Goal: Task Accomplishment & Management: Manage account settings

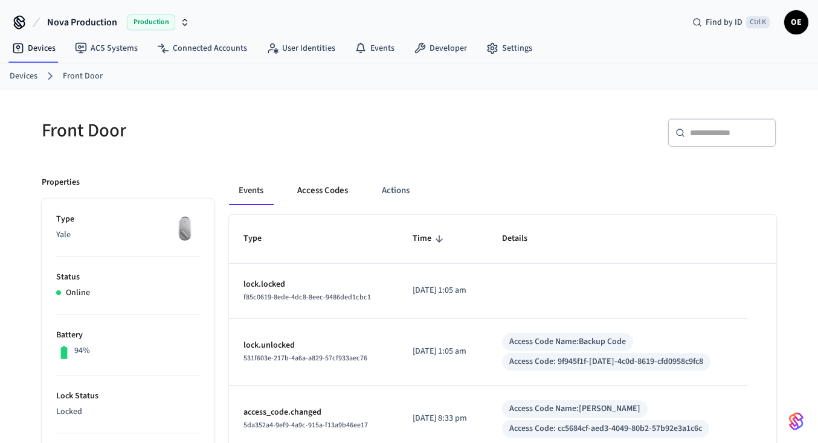
click at [324, 190] on button "Access Codes" at bounding box center [322, 190] width 70 height 29
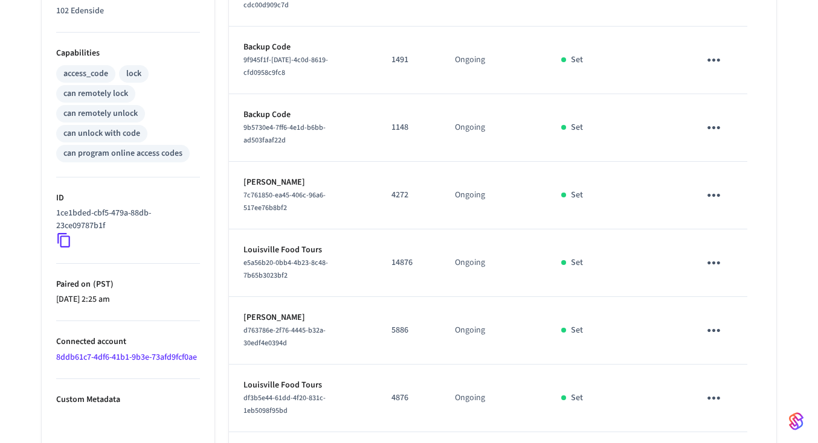
scroll to position [562, 0]
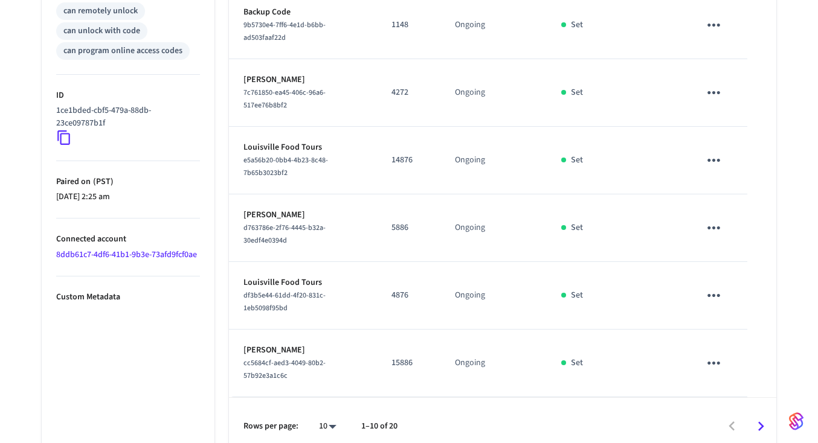
click at [752, 417] on icon "Go to next page" at bounding box center [760, 426] width 19 height 19
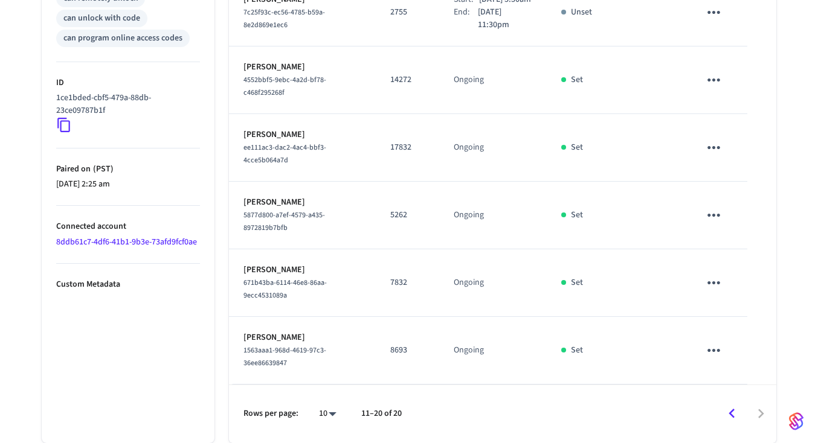
scroll to position [616, 0]
click at [749, 400] on div at bounding box center [594, 414] width 361 height 28
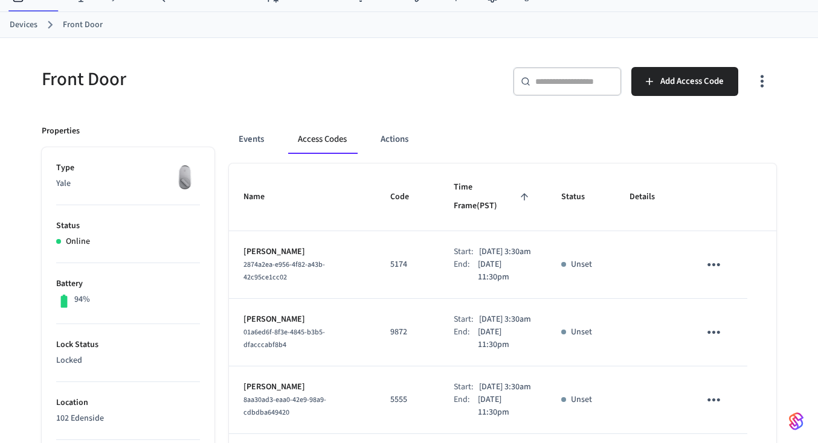
scroll to position [12, 0]
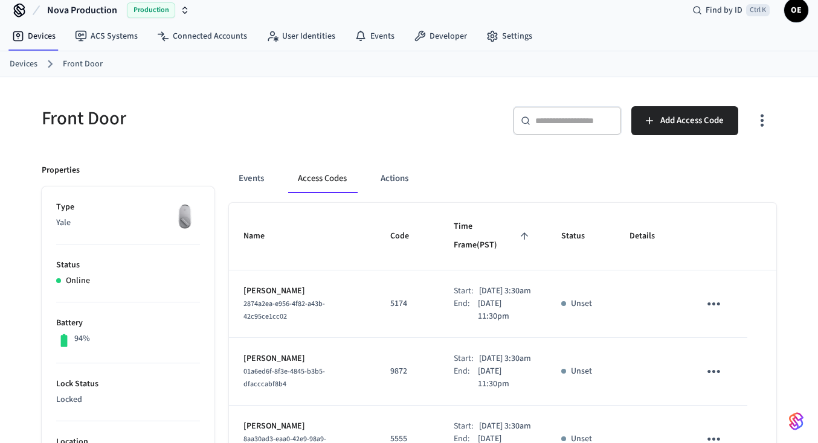
drag, startPoint x: 566, startPoint y: 100, endPoint x: 571, endPoint y: 130, distance: 31.1
click at [571, 130] on div "​ ​ Add Access Code" at bounding box center [589, 118] width 374 height 53
click at [571, 130] on div "​ ​" at bounding box center [567, 120] width 109 height 29
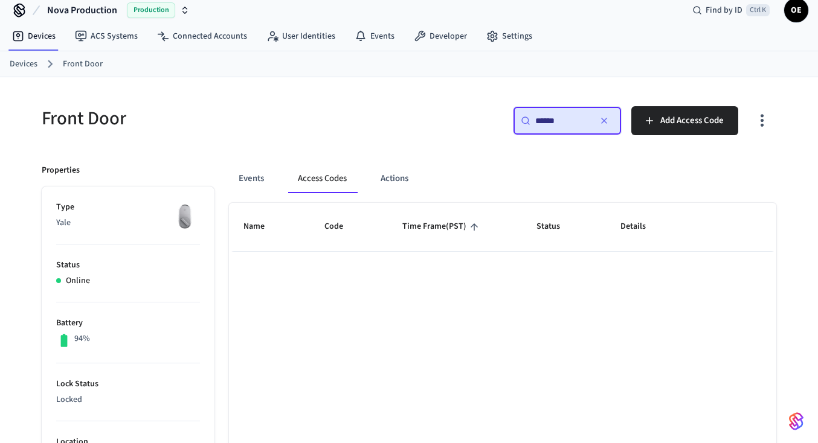
type input "******"
click at [606, 117] on icon "button" at bounding box center [604, 121] width 10 height 10
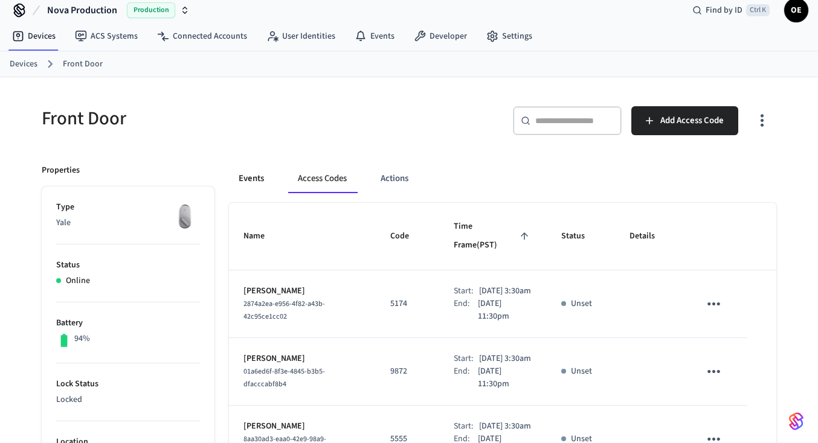
click at [272, 182] on button "Events" at bounding box center [251, 178] width 45 height 29
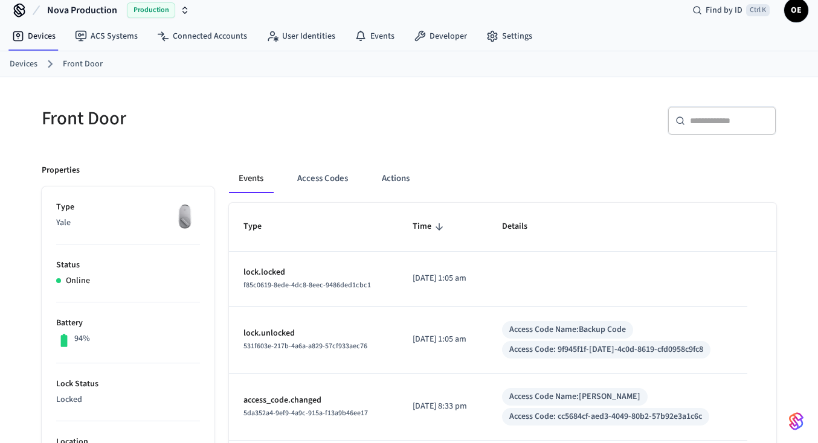
click at [682, 129] on div "​ ​" at bounding box center [721, 120] width 109 height 29
paste input "**********"
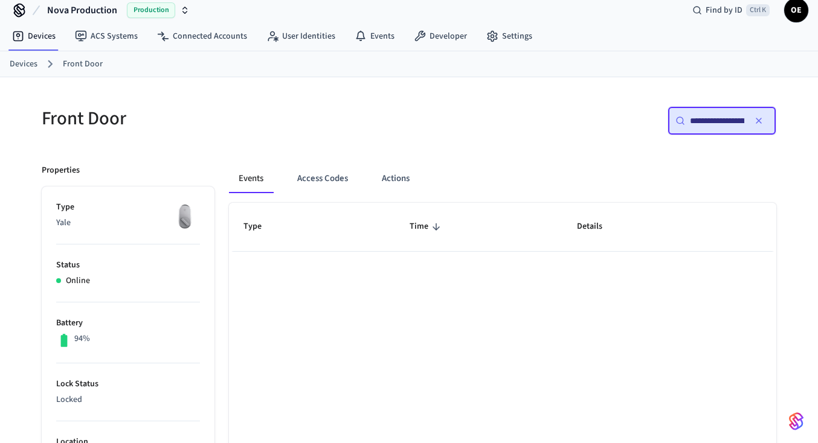
scroll to position [0, 89]
type input "**********"
click at [318, 173] on button "Access Codes" at bounding box center [322, 178] width 70 height 29
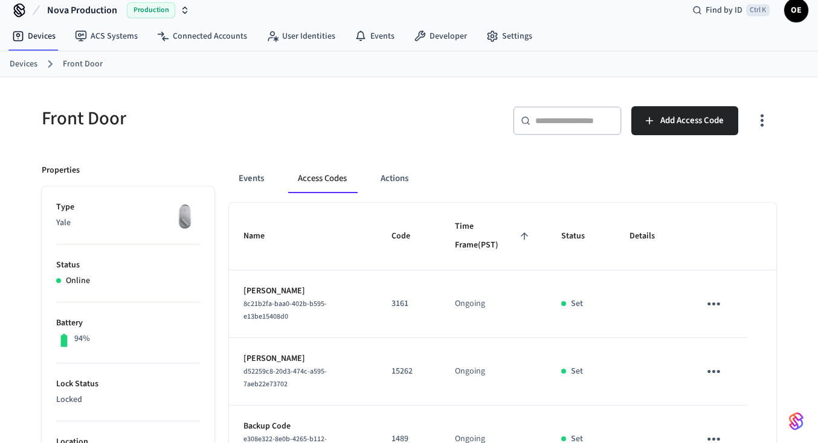
click at [764, 128] on icon "button" at bounding box center [761, 120] width 19 height 19
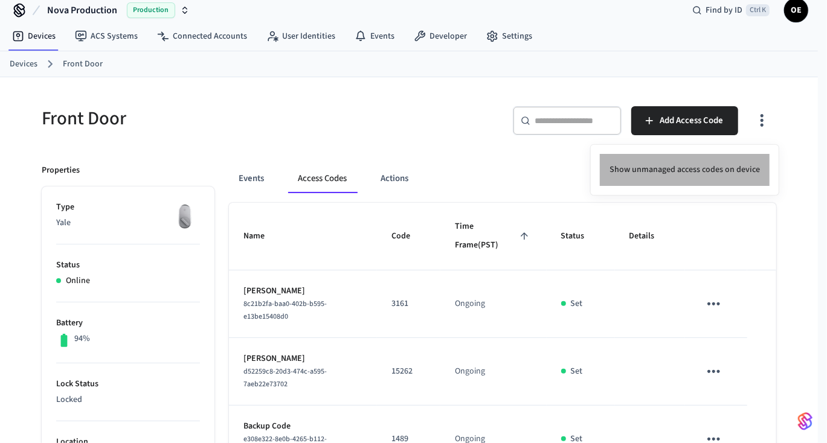
click at [716, 181] on li "Show unmanaged access codes on device" at bounding box center [685, 170] width 170 height 32
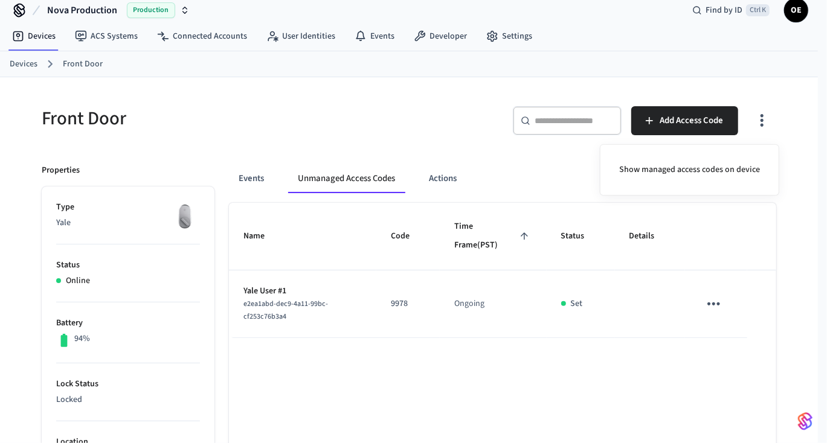
click at [438, 176] on div at bounding box center [413, 221] width 827 height 443
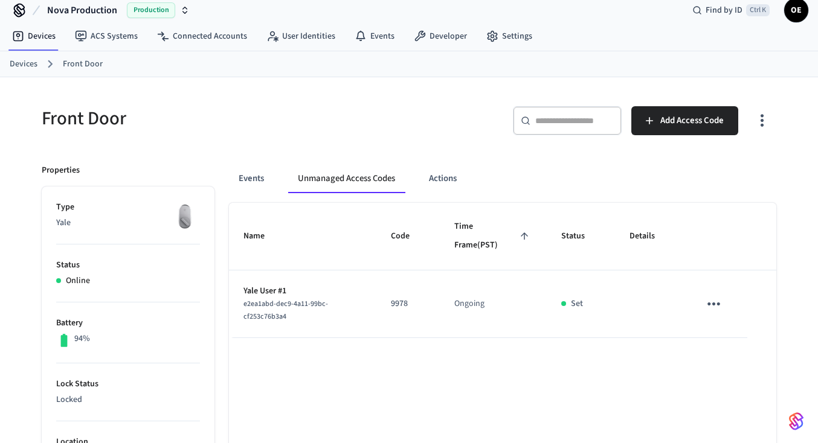
click at [335, 171] on button "Unmanaged Access Codes" at bounding box center [346, 178] width 117 height 29
click at [768, 104] on button "button" at bounding box center [762, 121] width 28 height 48
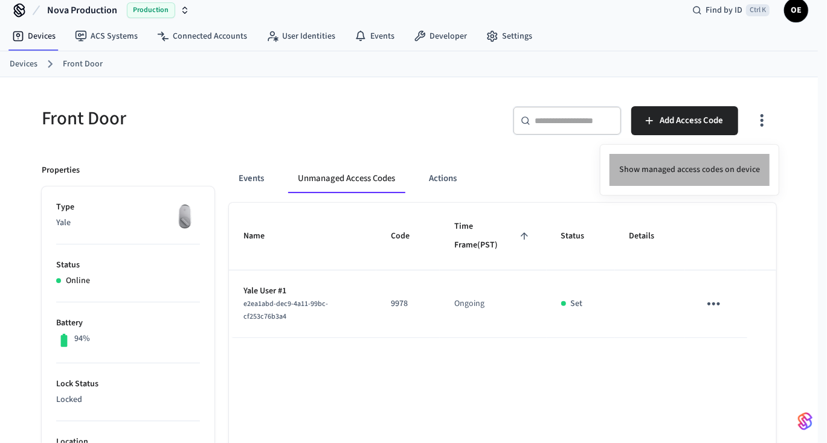
click at [718, 174] on li "Show managed access codes on device" at bounding box center [689, 170] width 160 height 32
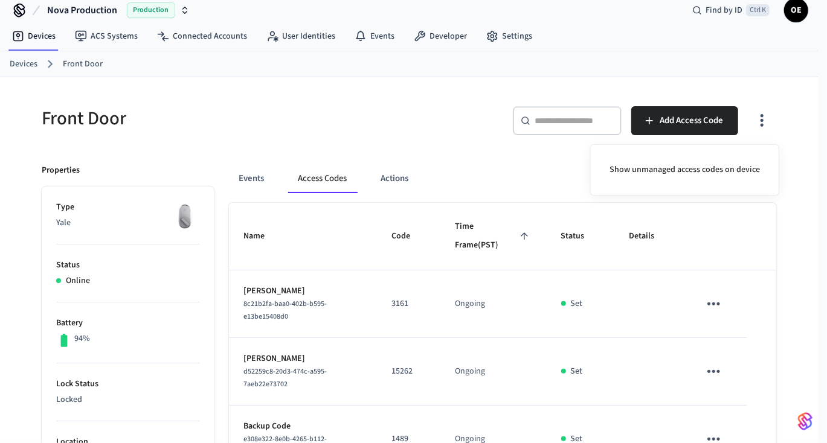
click at [564, 121] on div at bounding box center [413, 221] width 827 height 443
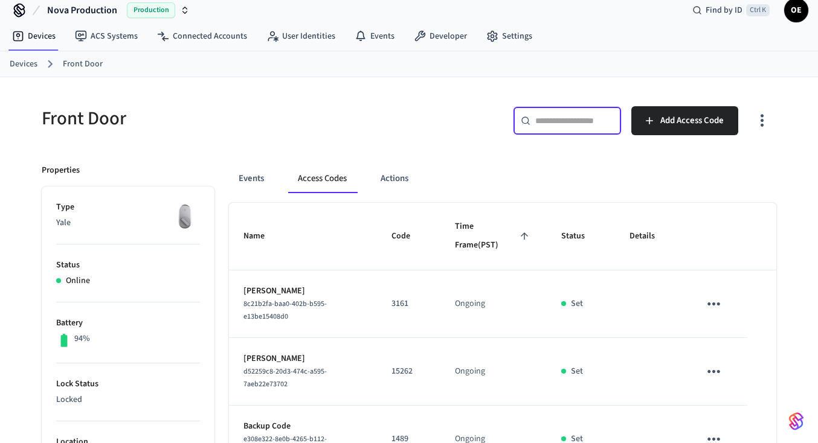
click at [564, 121] on input "text" at bounding box center [574, 121] width 78 height 12
paste input "**********"
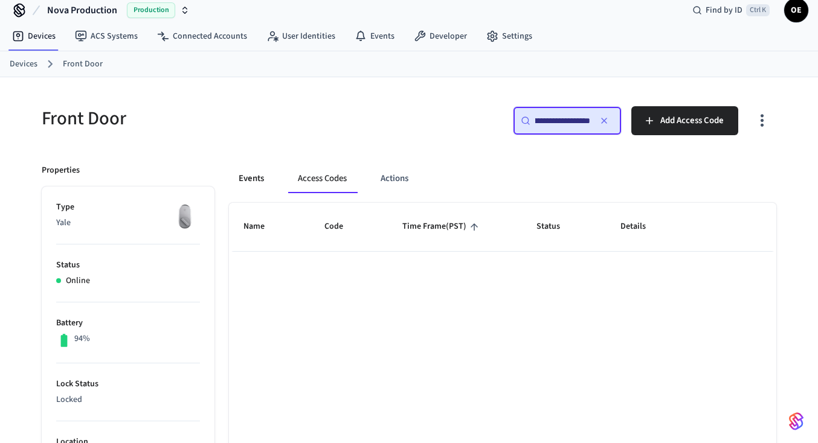
type input "**********"
click at [237, 188] on button "Events" at bounding box center [251, 178] width 45 height 29
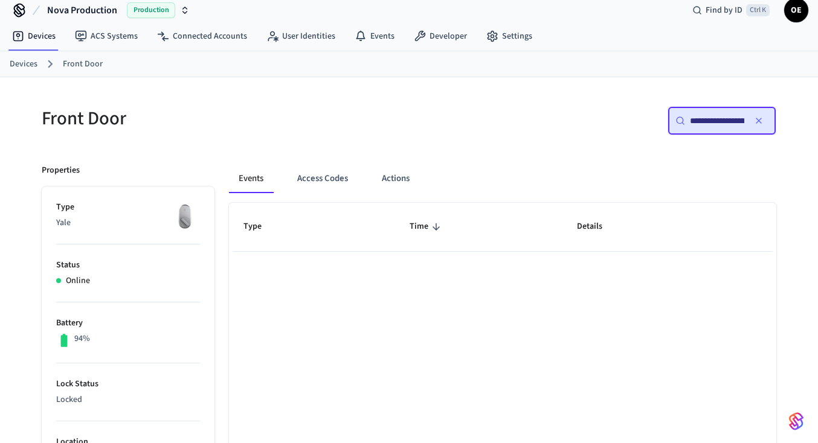
click at [755, 124] on icon "button" at bounding box center [759, 121] width 10 height 10
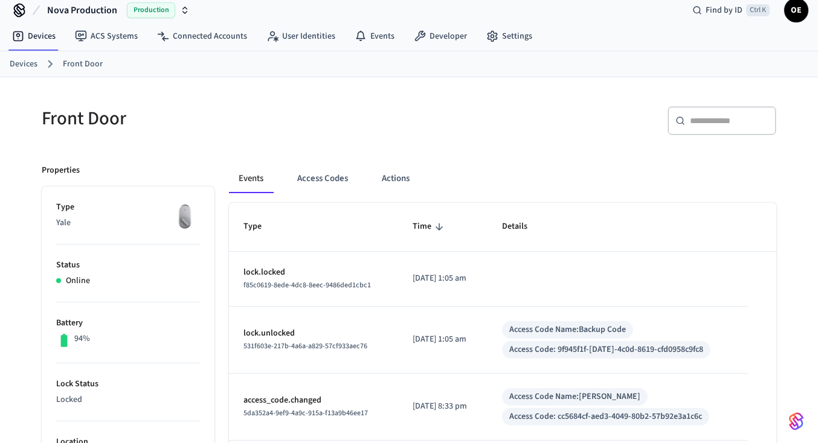
click at [755, 121] on input "text" at bounding box center [729, 121] width 78 height 12
